Goal: Use online tool/utility: Utilize a website feature to perform a specific function

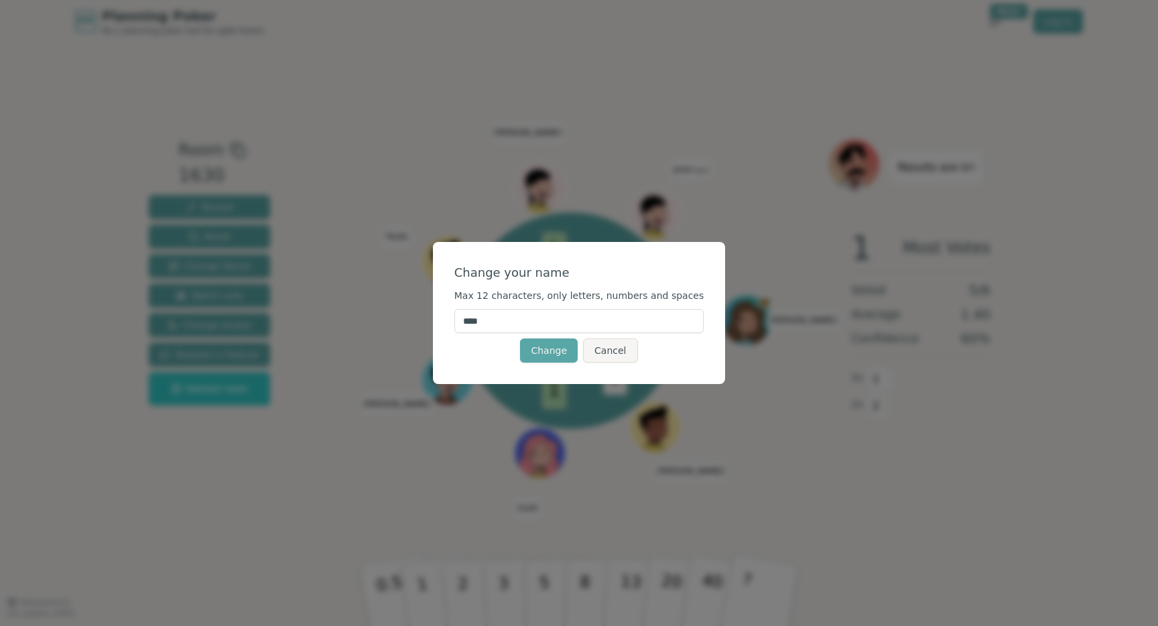
click at [539, 328] on input "****" at bounding box center [579, 321] width 250 height 24
type input "******"
click button "Change" at bounding box center [549, 350] width 58 height 24
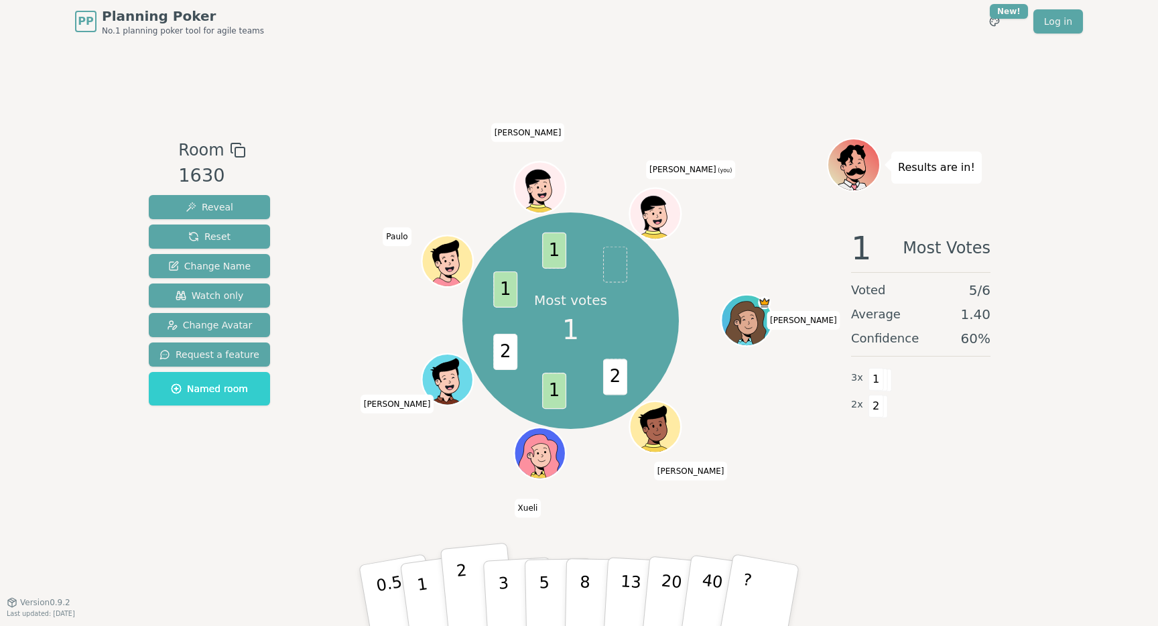
click at [459, 583] on p "2" at bounding box center [464, 597] width 17 height 73
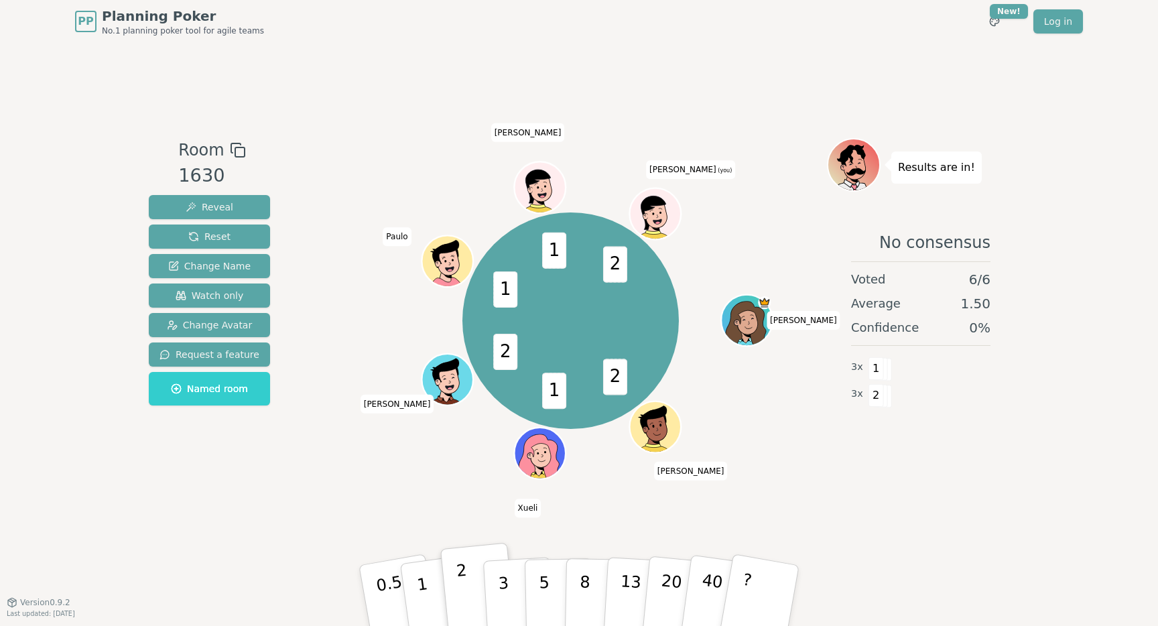
click at [463, 556] on button "2" at bounding box center [478, 596] width 76 height 107
click at [618, 251] on span "2" at bounding box center [615, 264] width 24 height 36
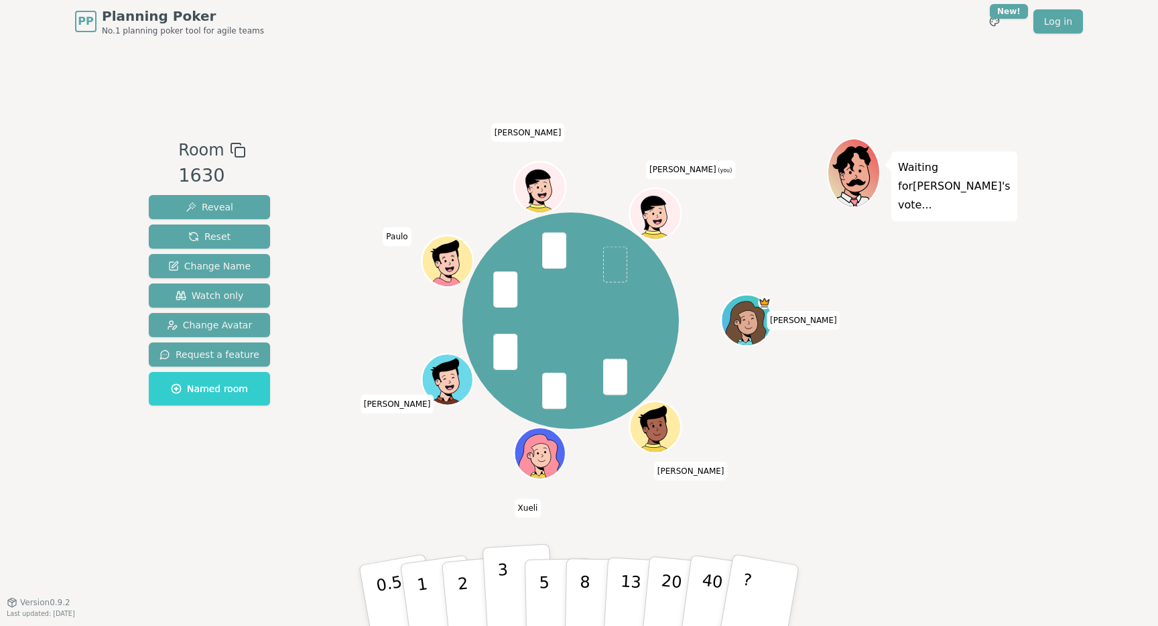
click at [507, 585] on button "3" at bounding box center [519, 595] width 73 height 105
click at [471, 586] on button "2" at bounding box center [478, 596] width 76 height 107
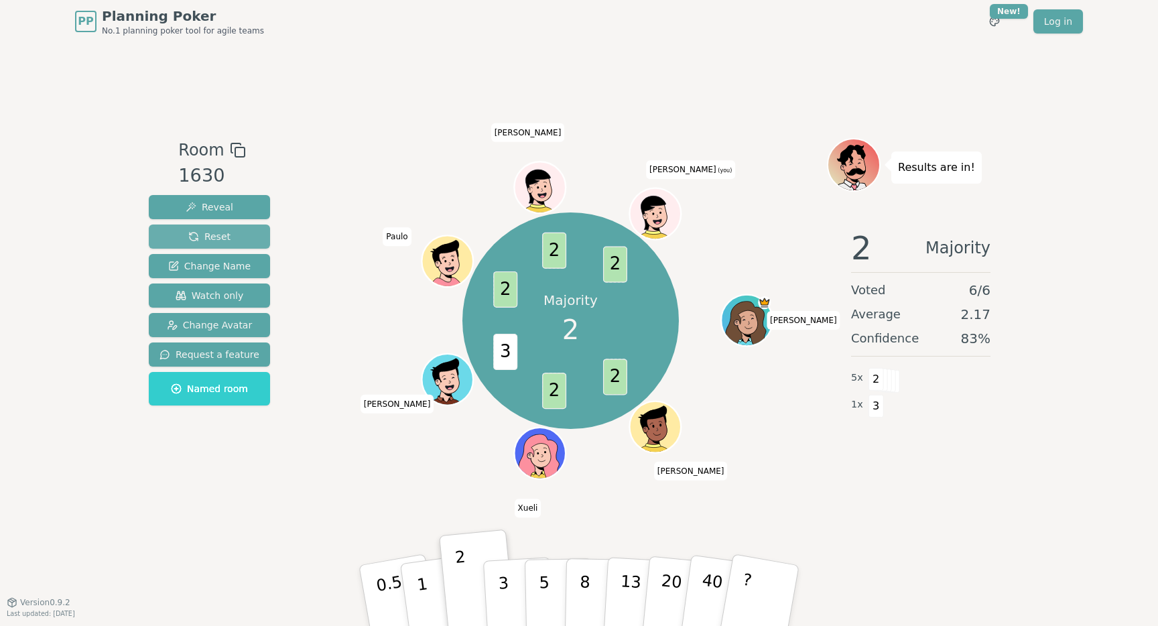
click at [244, 235] on button "Reset" at bounding box center [209, 236] width 121 height 24
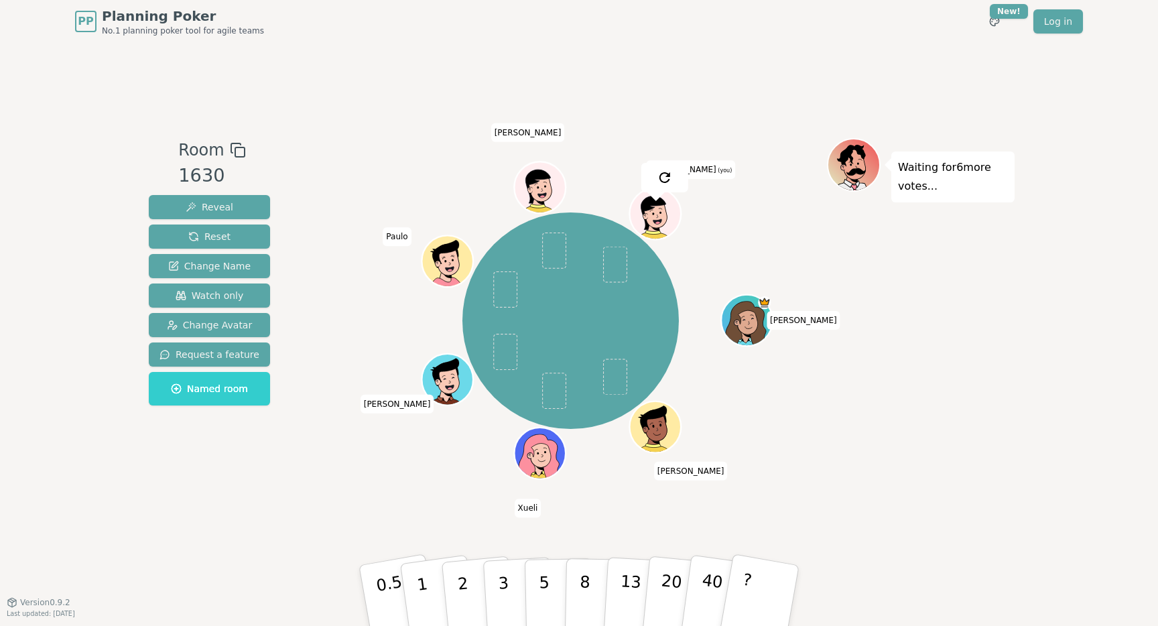
click at [690, 83] on div "Room 1630 Reveal Reset Change Name Watch only Change Avatar Request a feature N…" at bounding box center [578, 322] width 871 height 559
click at [500, 587] on p "3" at bounding box center [504, 596] width 15 height 73
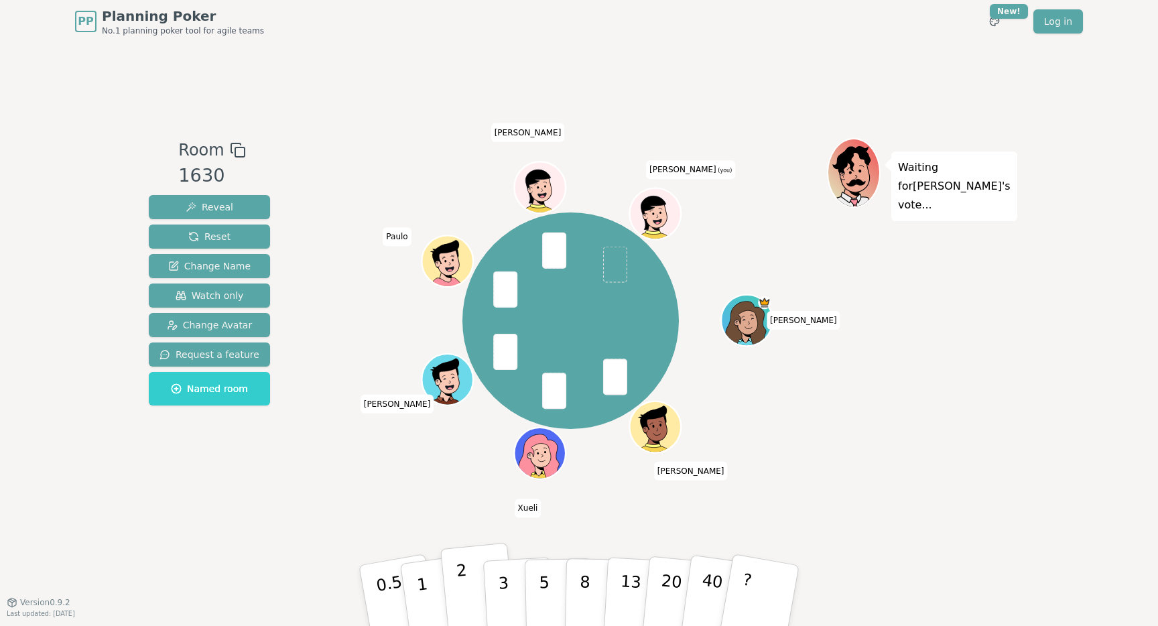
click at [447, 596] on button "2" at bounding box center [478, 596] width 76 height 107
click at [516, 578] on button "3" at bounding box center [519, 595] width 73 height 105
